Goal: Task Accomplishment & Management: Manage account settings

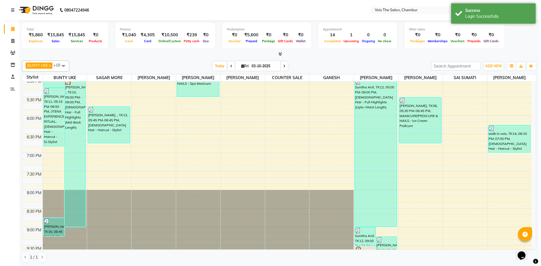
scroll to position [338, 0]
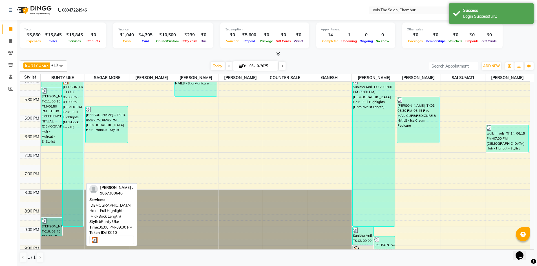
click at [67, 129] on div "[PERSON_NAME] ., TK10, 05:00 PM-09:00 PM, [DEMOGRAPHIC_DATA] Hair - Full Highli…" at bounding box center [73, 153] width 21 height 148
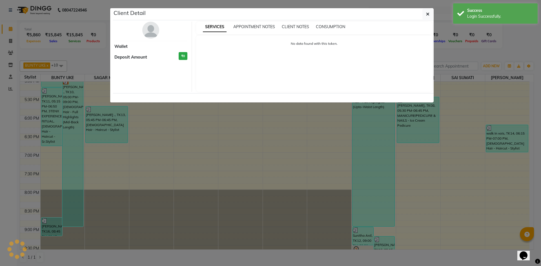
select select "3"
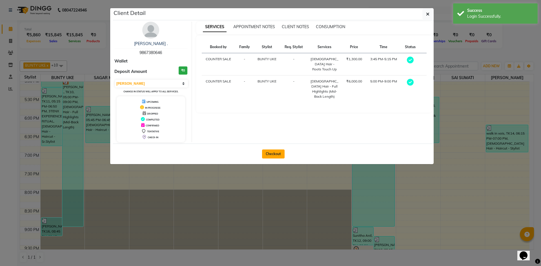
click at [276, 157] on button "Checkout" at bounding box center [273, 154] width 23 height 9
select select "8261"
select select "service"
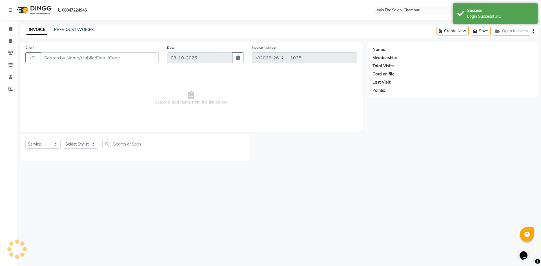
type input "9867380646"
select select "79151"
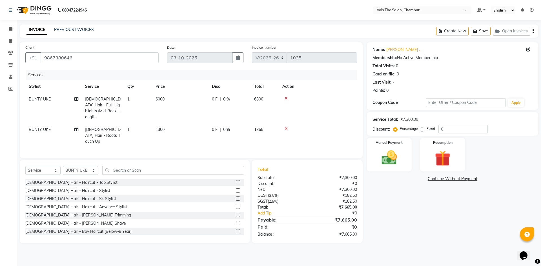
click at [286, 99] on icon at bounding box center [286, 98] width 3 height 4
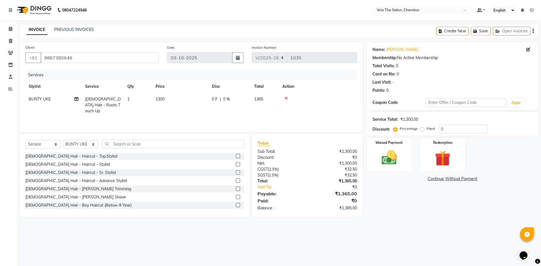
click at [286, 99] on icon at bounding box center [286, 98] width 3 height 4
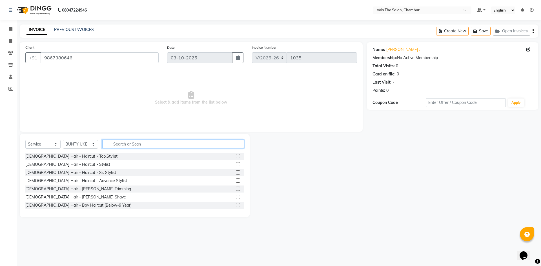
click at [133, 145] on input "text" at bounding box center [173, 144] width 142 height 9
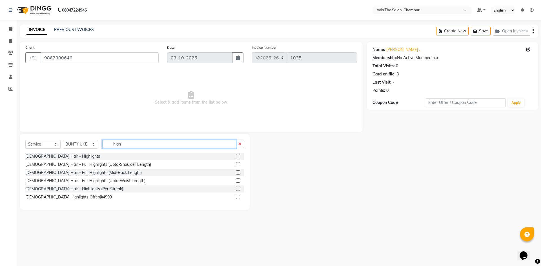
type input "high"
click at [239, 198] on label at bounding box center [238, 197] width 4 height 4
click at [239, 198] on input "checkbox" at bounding box center [238, 198] width 4 height 4
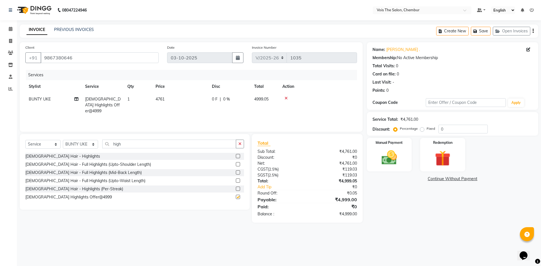
checkbox input "false"
drag, startPoint x: 138, startPoint y: 143, endPoint x: 70, endPoint y: 154, distance: 68.4
click at [70, 154] on div "Select Service Product Membership Package Voucher Prepaid Gift Card Select Styl…" at bounding box center [135, 172] width 230 height 76
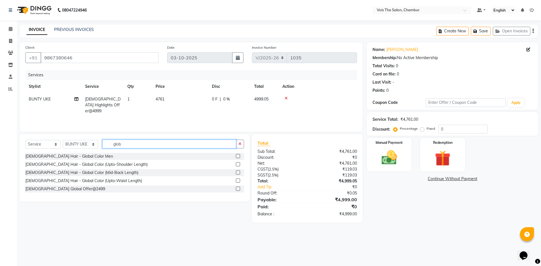
type input "glob"
click at [237, 190] on label at bounding box center [238, 189] width 4 height 4
click at [237, 190] on input "checkbox" at bounding box center [238, 189] width 4 height 4
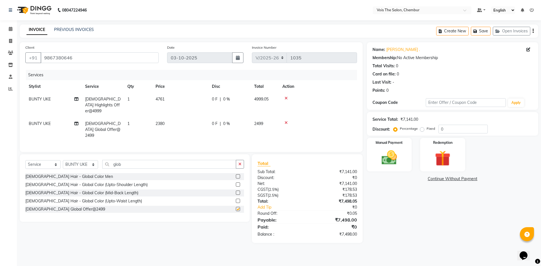
checkbox input "false"
click at [427, 131] on label "Fixed" at bounding box center [431, 128] width 8 height 5
click at [422, 131] on input "Fixed" at bounding box center [423, 129] width 4 height 4
radio input "true"
drag, startPoint x: 417, startPoint y: 132, endPoint x: 426, endPoint y: 130, distance: 9.5
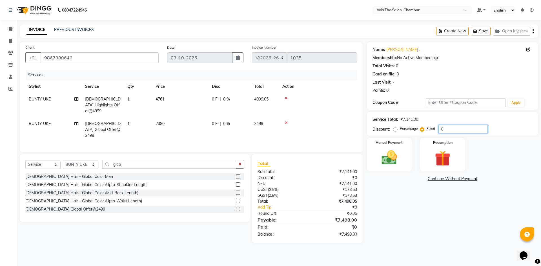
click at [414, 133] on div "Percentage Fixed 0" at bounding box center [441, 129] width 93 height 9
click at [454, 129] on input "200" at bounding box center [463, 129] width 49 height 9
type input "2"
type input "198"
click at [384, 157] on img at bounding box center [389, 158] width 26 height 19
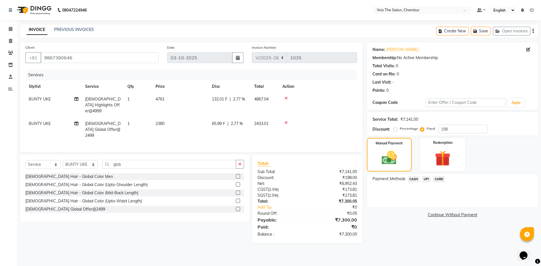
click at [424, 178] on span "UPI" at bounding box center [426, 179] width 9 height 6
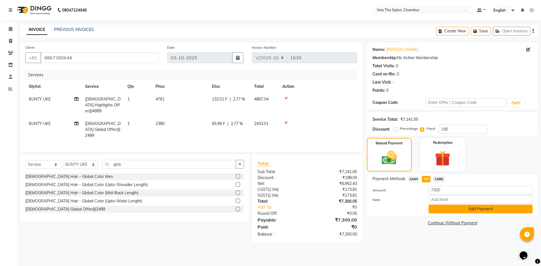
click at [464, 209] on button "Add Payment" at bounding box center [481, 209] width 104 height 9
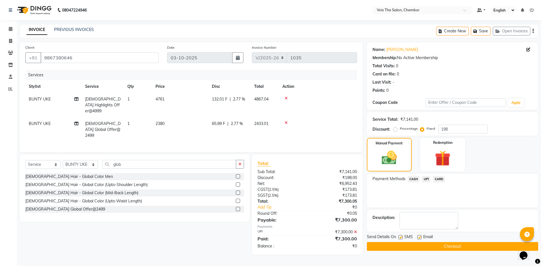
click at [466, 246] on button "Checkout" at bounding box center [452, 246] width 171 height 9
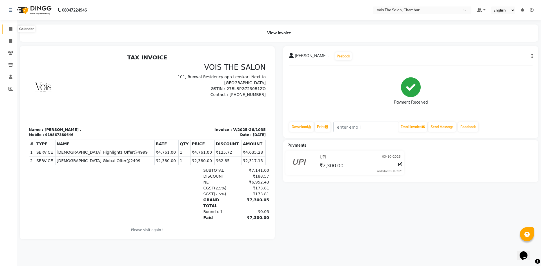
click at [12, 29] on icon at bounding box center [11, 29] width 4 height 4
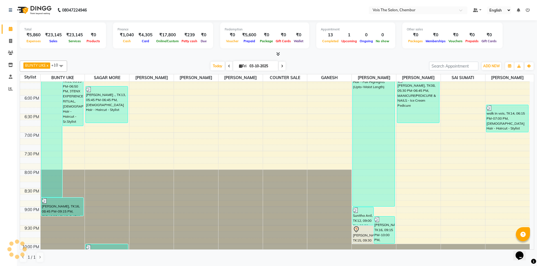
scroll to position [390, 0]
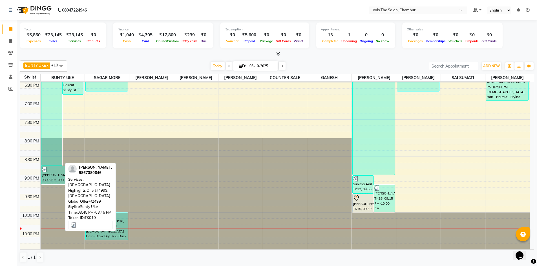
click at [52, 114] on div "[PERSON_NAME] ., TK10, 03:45 PM-08:45 PM, [DEMOGRAPHIC_DATA] Highlights Offer@4…" at bounding box center [51, 73] width 21 height 185
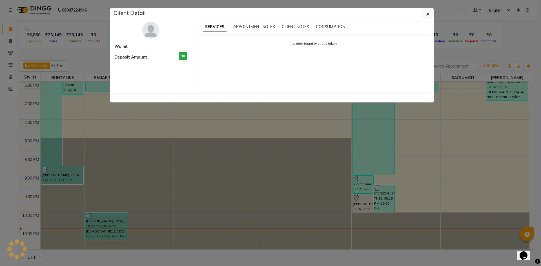
select select "3"
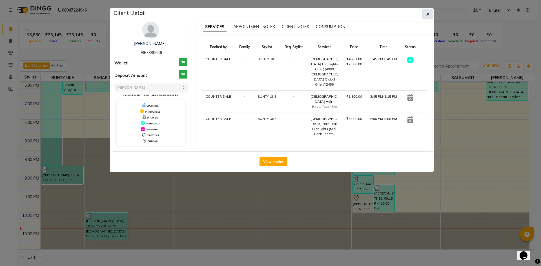
click at [429, 14] on icon "button" at bounding box center [427, 14] width 3 height 5
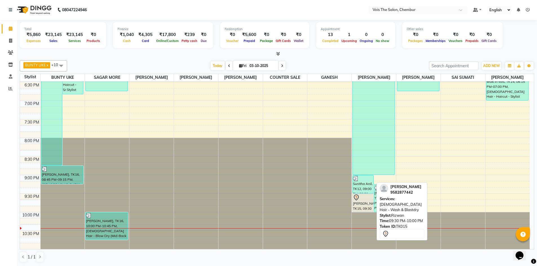
click at [363, 203] on div "[PERSON_NAME], TK15, 09:30 PM-10:00 PM, [DEMOGRAPHIC_DATA] Hair - Wash & Blastd…" at bounding box center [363, 203] width 21 height 18
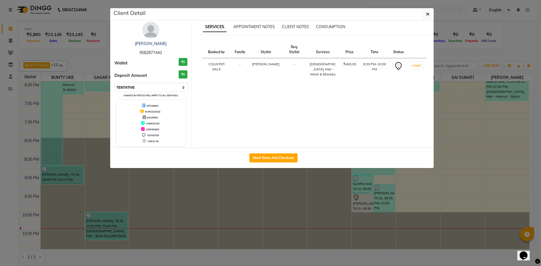
click at [160, 88] on select "Select IN SERVICE CONFIRMED TENTATIVE CHECK IN MARK DONE DROPPED UPCOMING" at bounding box center [151, 88] width 73 height 8
select select "2"
click at [115, 84] on select "Select IN SERVICE CONFIRMED TENTATIVE CHECK IN MARK DONE DROPPED UPCOMING" at bounding box center [151, 88] width 73 height 8
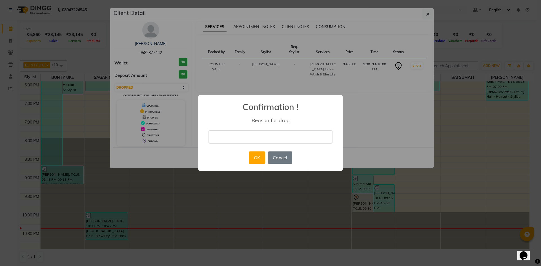
click at [289, 137] on input "text" at bounding box center [271, 136] width 124 height 13
type input ","
click at [260, 159] on button "OK" at bounding box center [257, 158] width 16 height 12
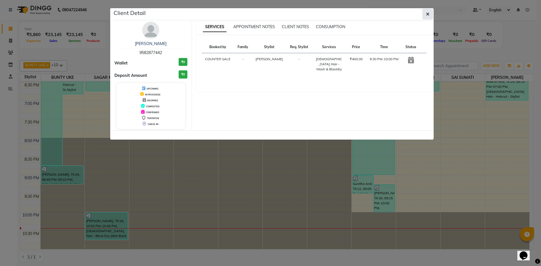
click at [428, 10] on button "button" at bounding box center [427, 14] width 11 height 11
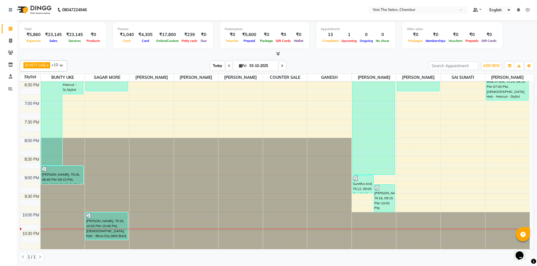
click at [218, 65] on span "Today" at bounding box center [218, 65] width 14 height 9
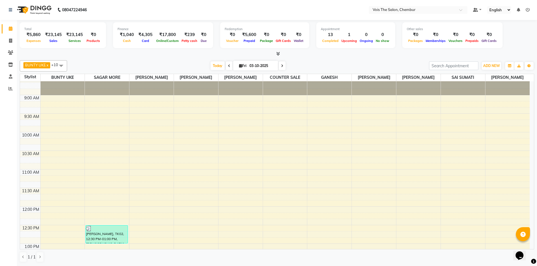
scroll to position [0, 0]
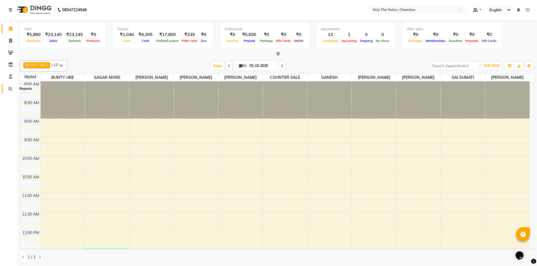
click at [10, 88] on icon at bounding box center [10, 89] width 4 height 4
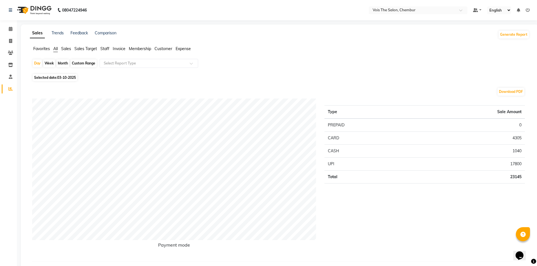
click at [182, 50] on span "Expense" at bounding box center [183, 48] width 15 height 5
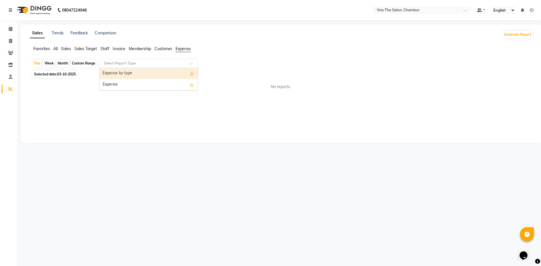
click at [163, 66] on div "Select Report Type" at bounding box center [148, 63] width 99 height 9
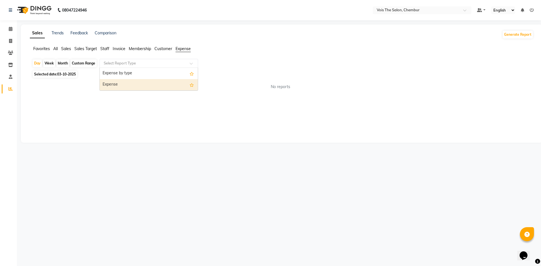
click at [159, 85] on div "Expense" at bounding box center [149, 84] width 98 height 11
select select "full_report"
select select "csv"
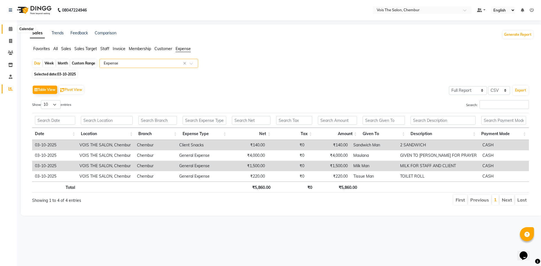
drag, startPoint x: 10, startPoint y: 28, endPoint x: 115, endPoint y: 8, distance: 107.4
click at [10, 29] on icon at bounding box center [11, 29] width 4 height 4
